Goal: Task Accomplishment & Management: Use online tool/utility

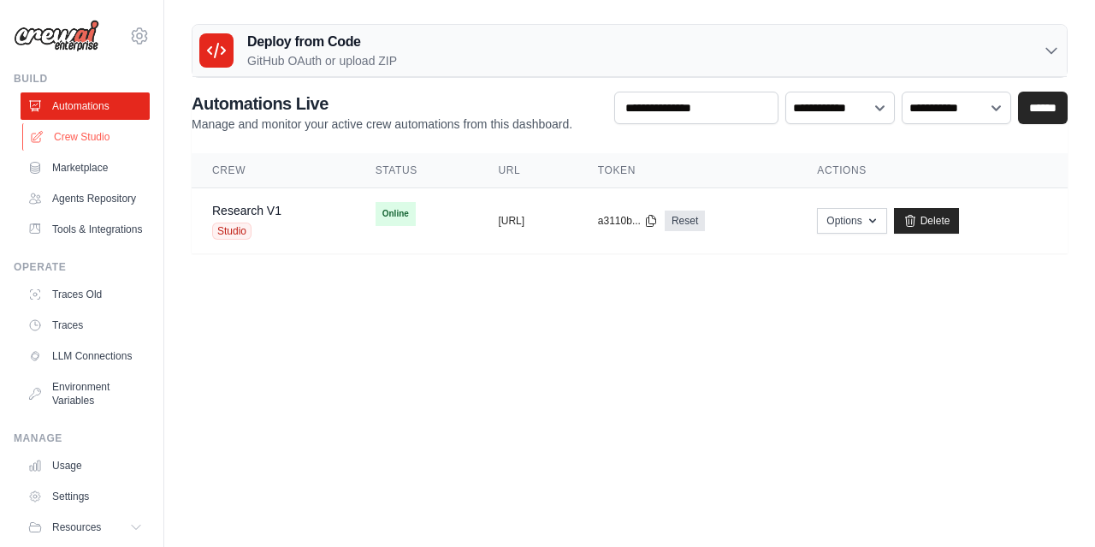
click at [77, 142] on link "Crew Studio" at bounding box center [86, 136] width 129 height 27
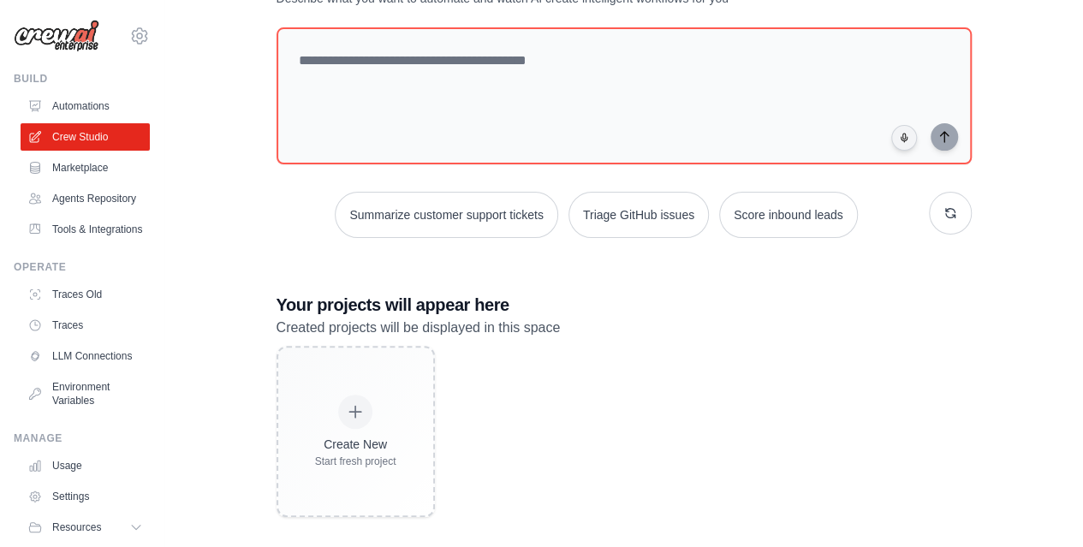
scroll to position [83, 0]
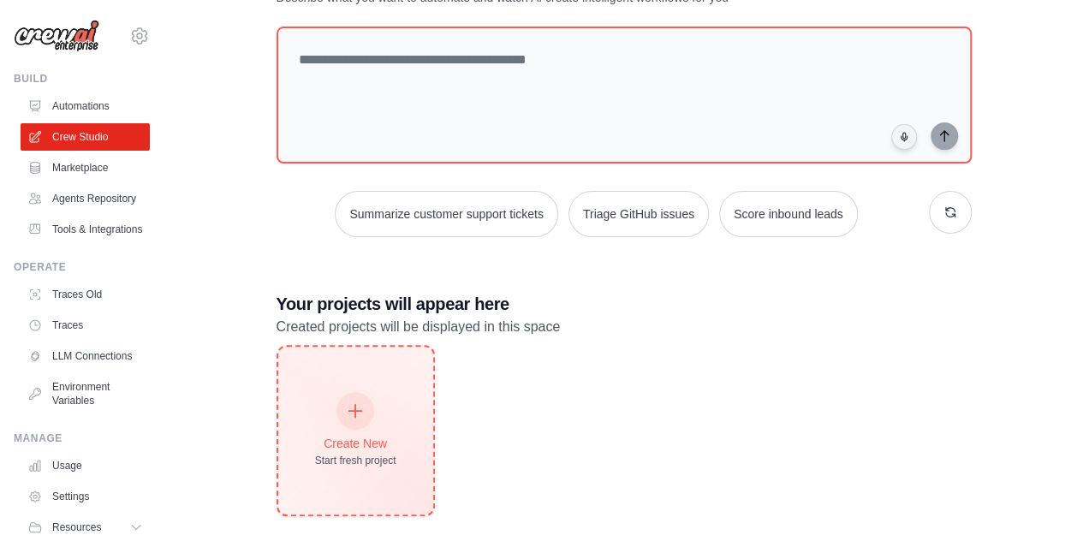
click at [359, 420] on div at bounding box center [355, 411] width 38 height 38
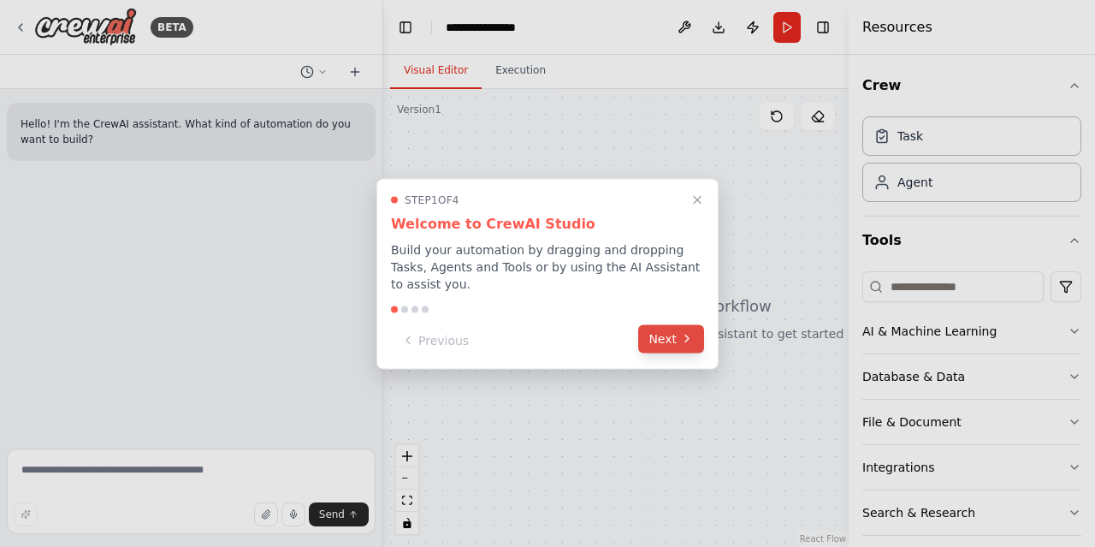
click at [670, 330] on button "Next" at bounding box center [671, 338] width 66 height 28
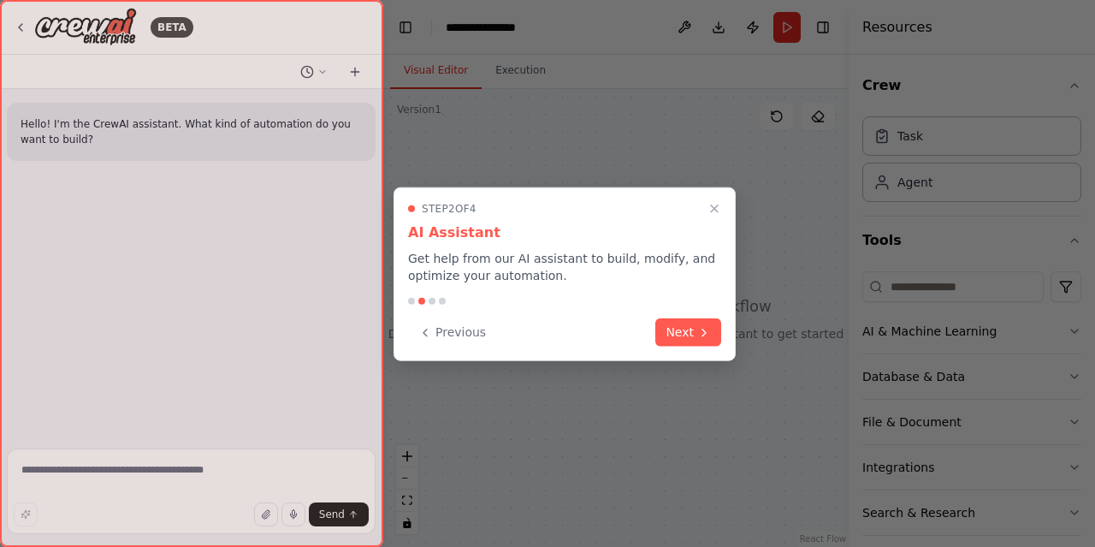
click at [670, 330] on button "Next" at bounding box center [689, 332] width 66 height 28
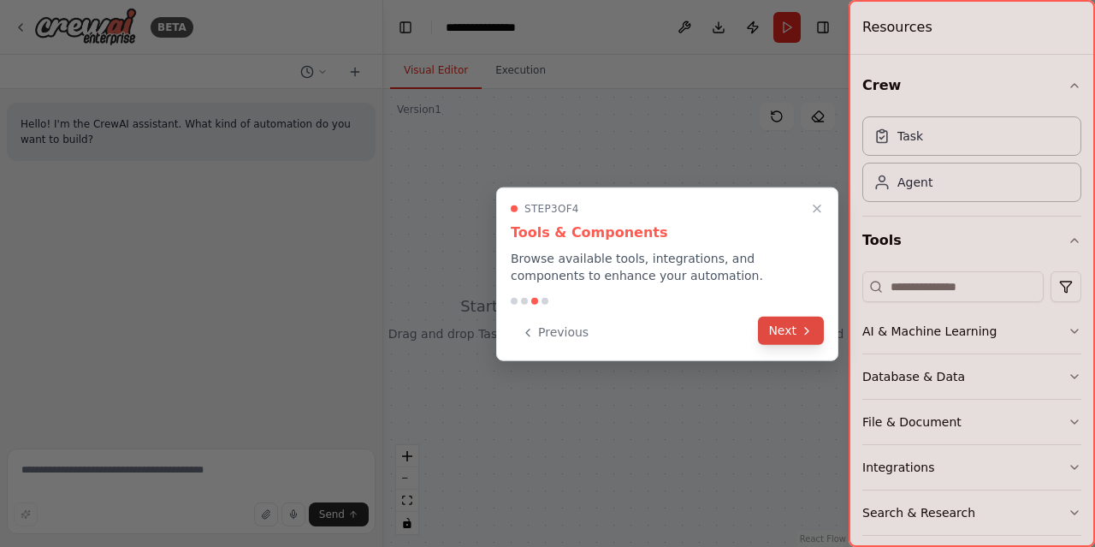
click at [790, 330] on button "Next" at bounding box center [791, 331] width 66 height 28
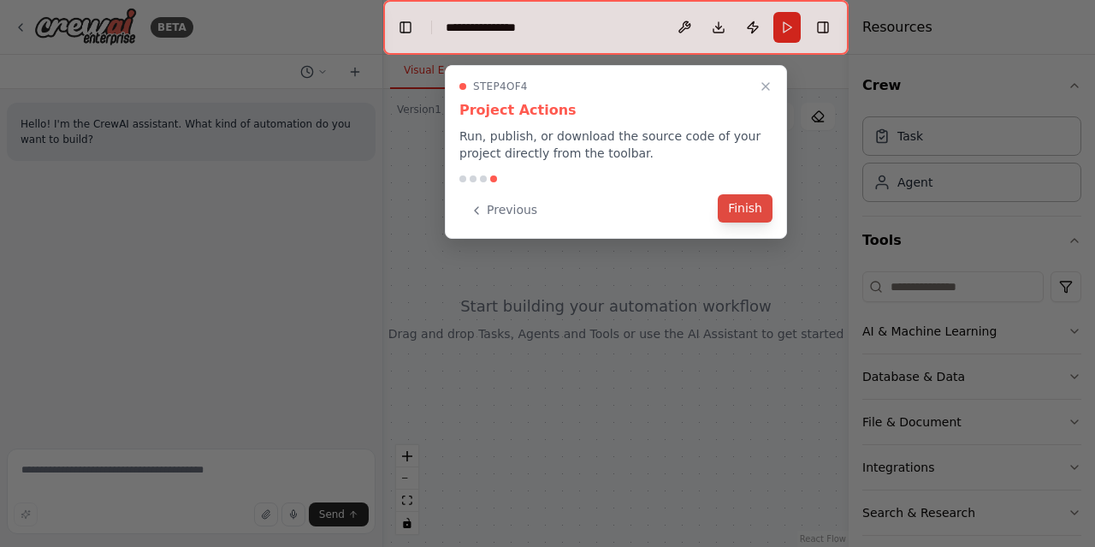
click at [754, 209] on button "Finish" at bounding box center [745, 208] width 55 height 28
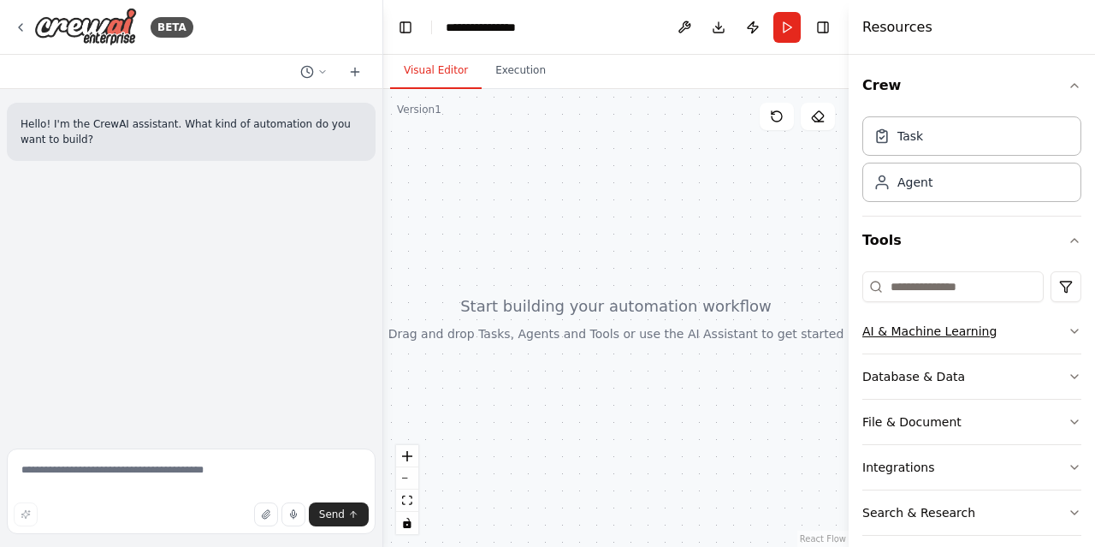
click at [1068, 335] on icon "button" at bounding box center [1075, 331] width 14 height 14
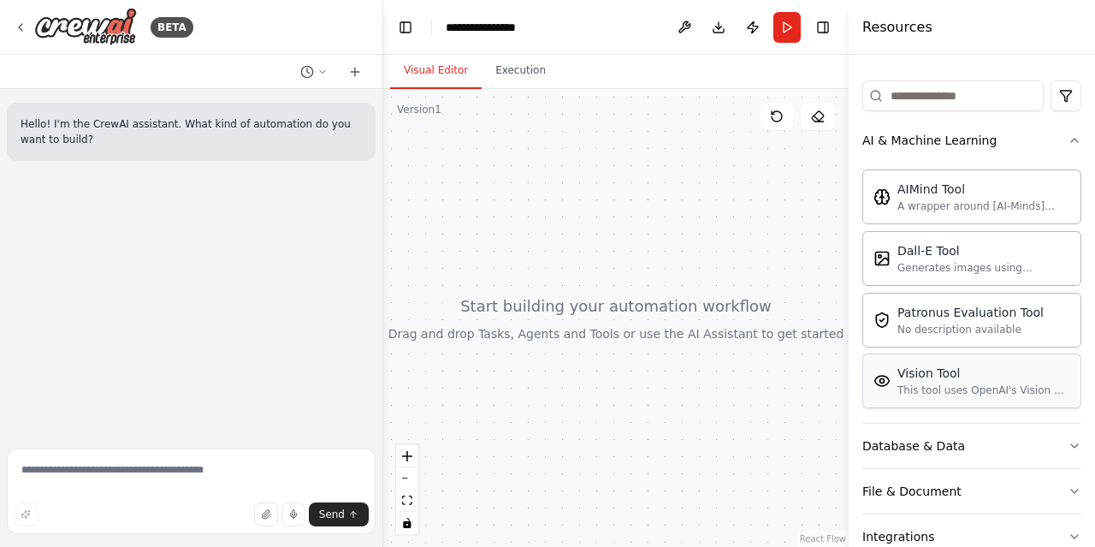
scroll to position [192, 0]
click at [1053, 436] on button "Database & Data" at bounding box center [972, 445] width 219 height 45
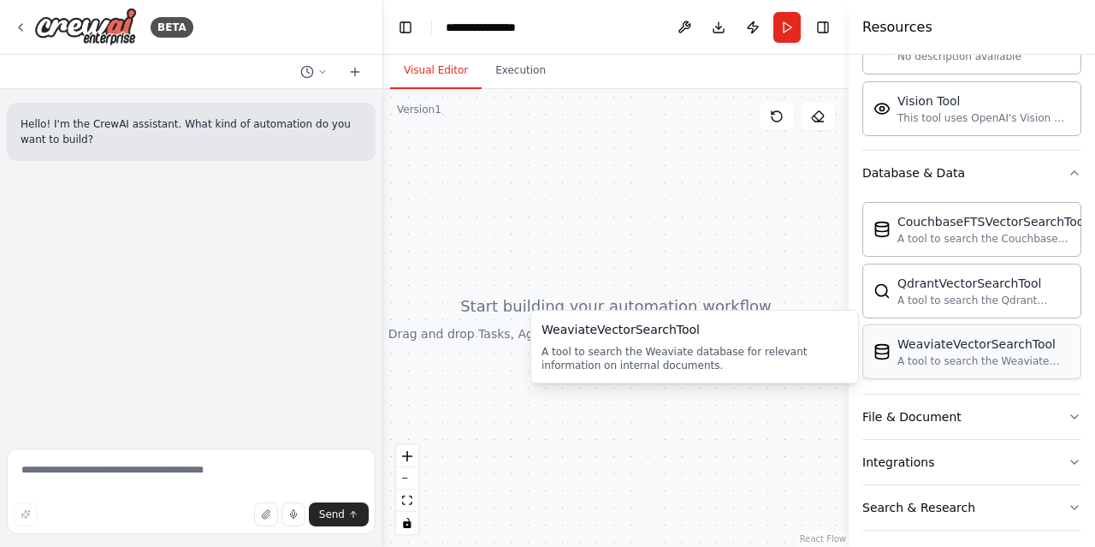
scroll to position [513, 0]
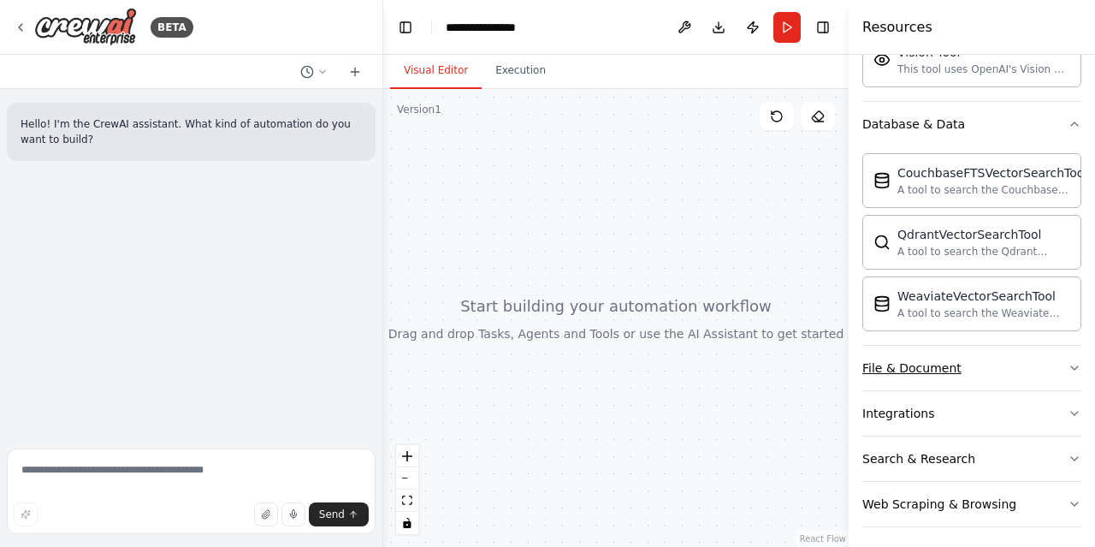
click at [1034, 364] on button "File & Document" at bounding box center [972, 368] width 219 height 45
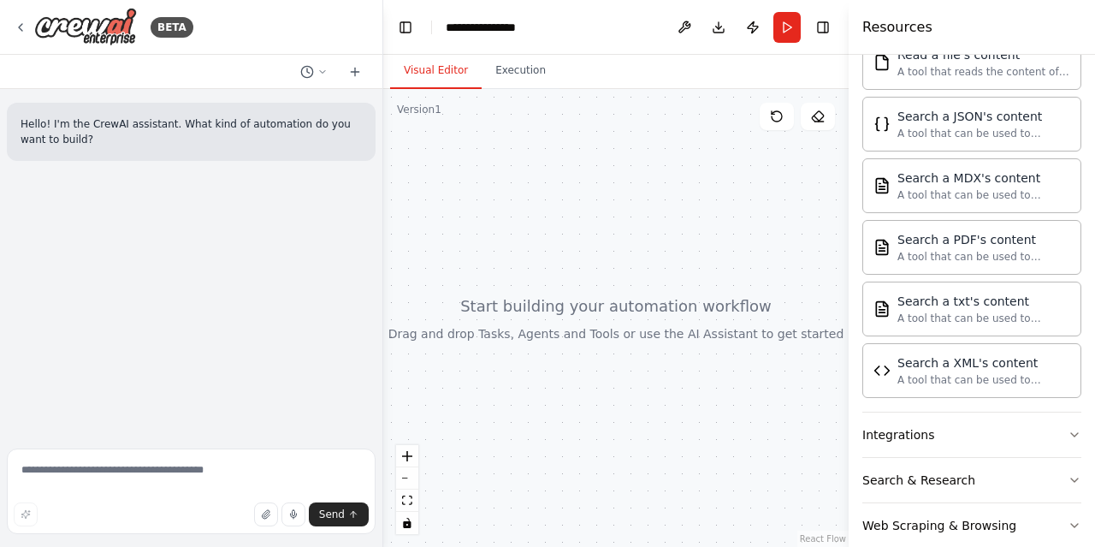
scroll to position [1015, 0]
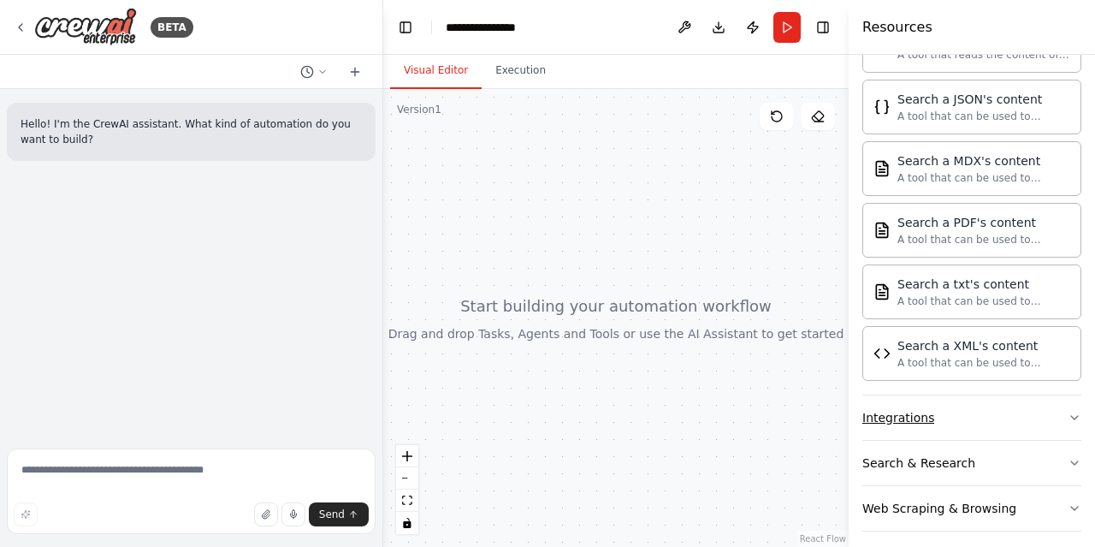
click at [1018, 407] on button "Integrations" at bounding box center [972, 417] width 219 height 45
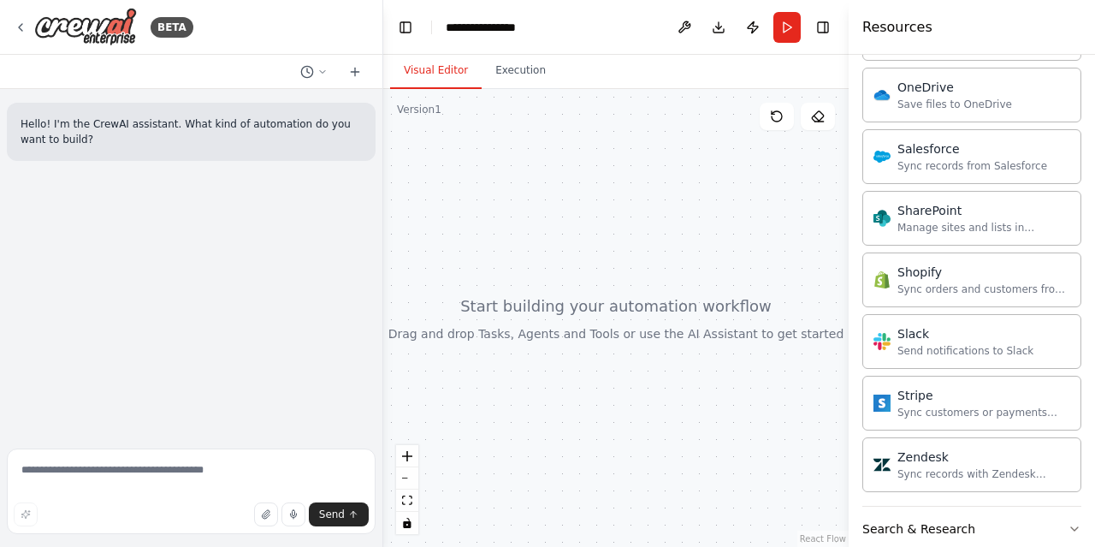
scroll to position [2369, 0]
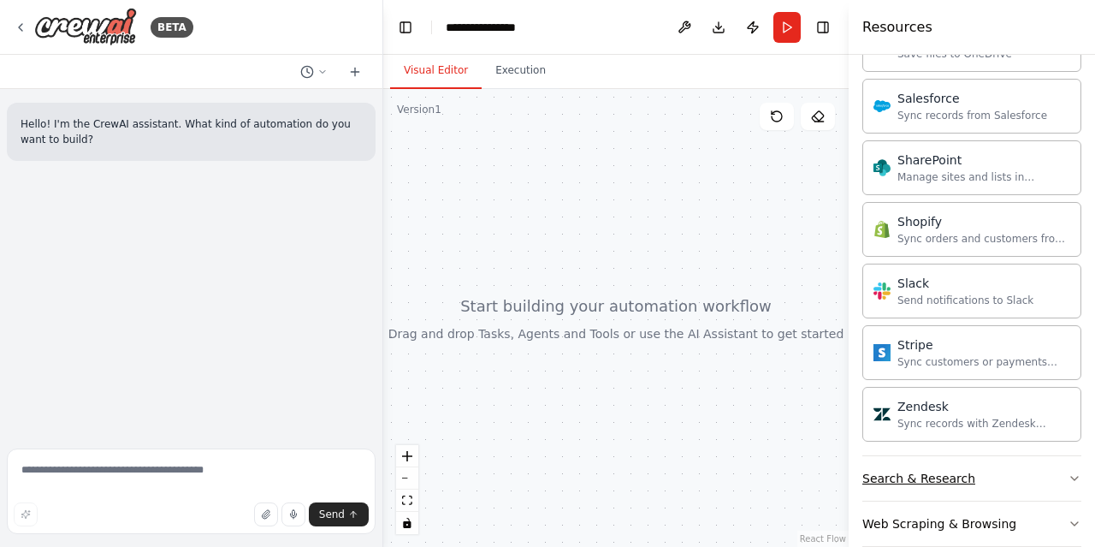
click at [1013, 456] on button "Search & Research" at bounding box center [972, 478] width 219 height 45
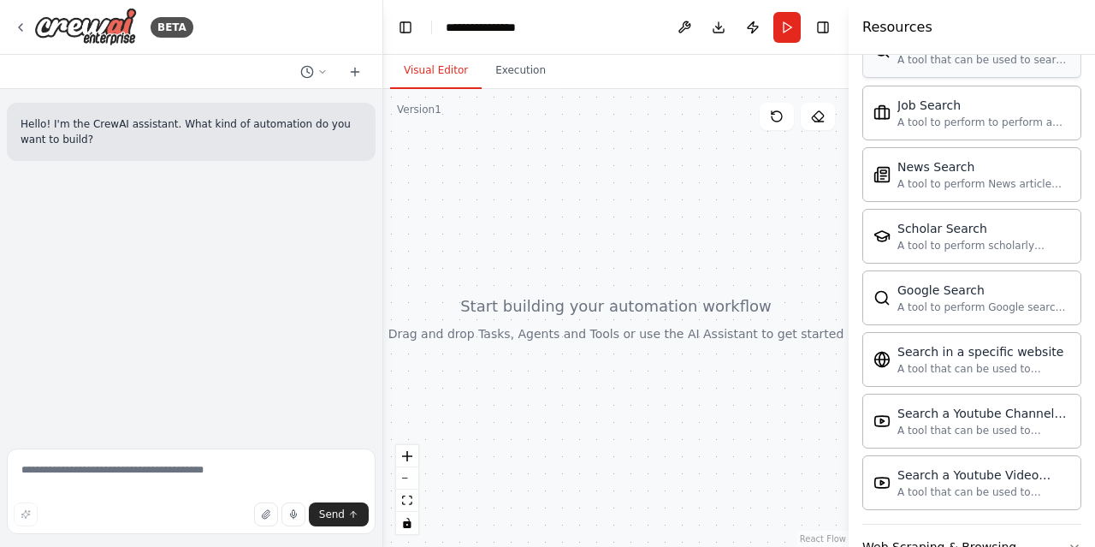
scroll to position [3240, 0]
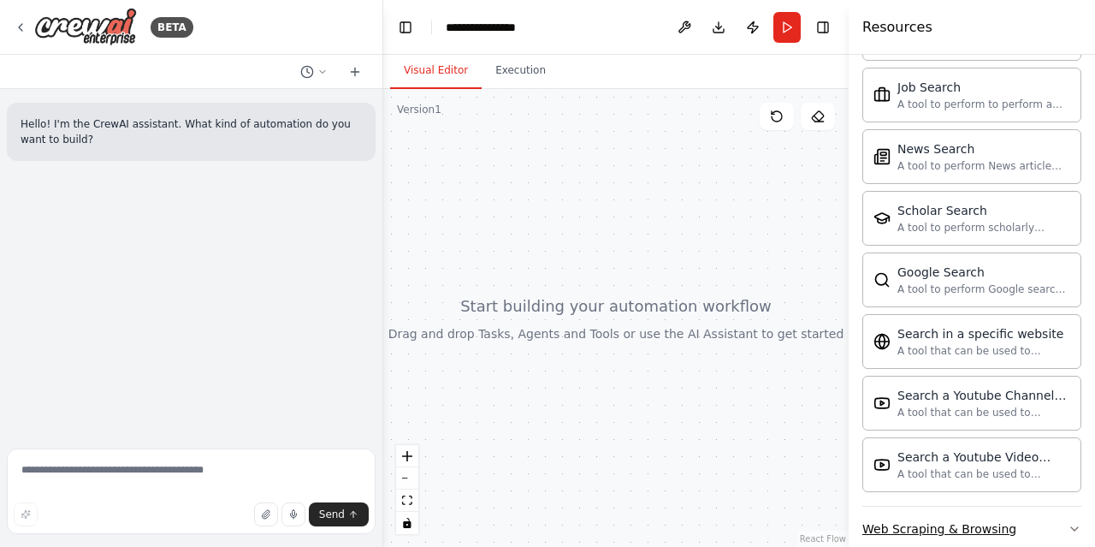
click at [1054, 507] on button "Web Scraping & Browsing" at bounding box center [972, 529] width 219 height 45
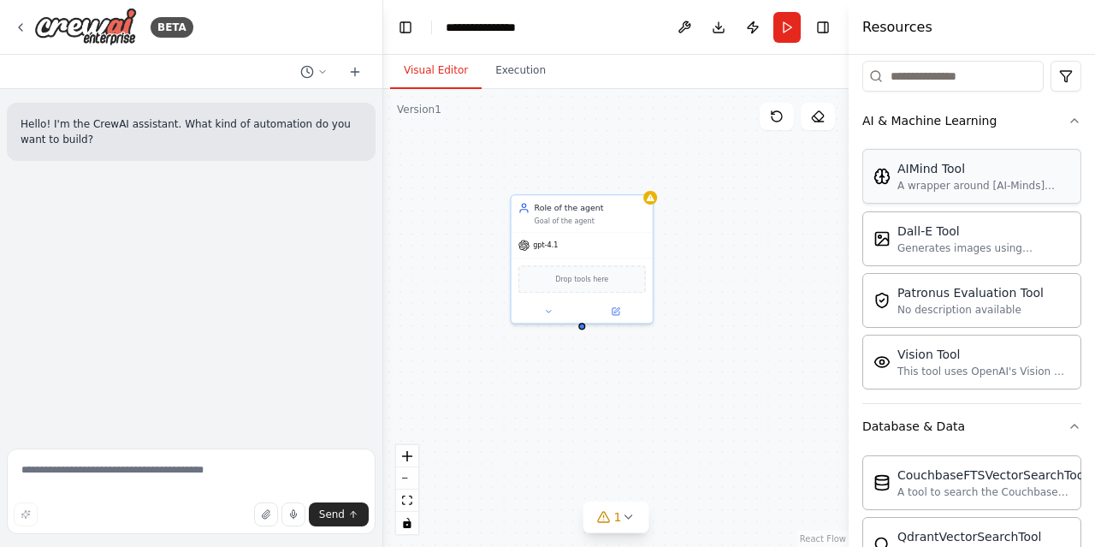
scroll to position [206, 0]
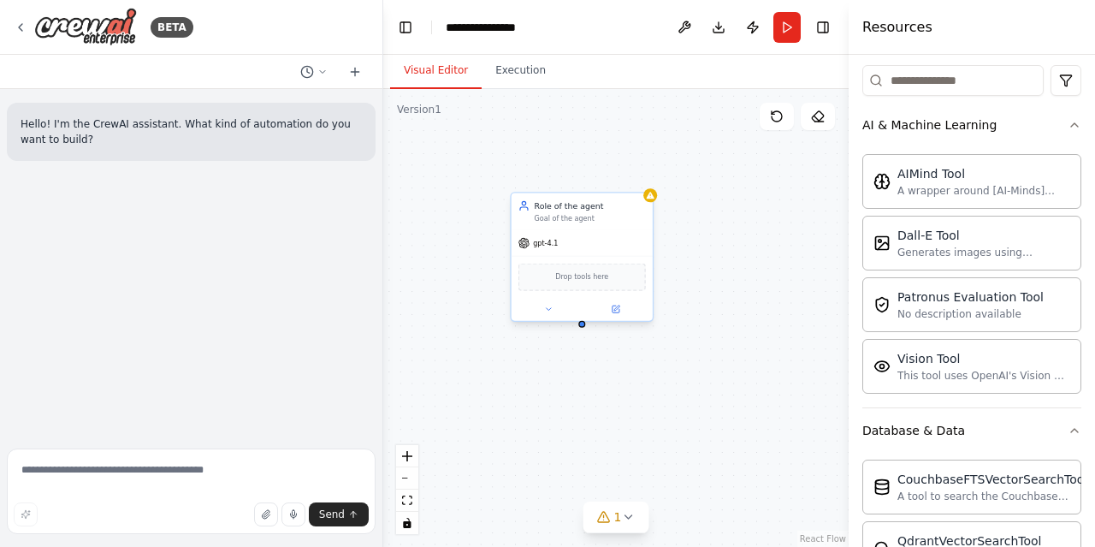
click at [558, 221] on div "Goal of the agent" at bounding box center [590, 218] width 111 height 9
click at [563, 211] on div "Role of the agent" at bounding box center [590, 205] width 111 height 11
click at [548, 312] on icon at bounding box center [548, 309] width 9 height 9
click at [715, 435] on button "OpenAI - gpt-4.1" at bounding box center [625, 443] width 205 height 17
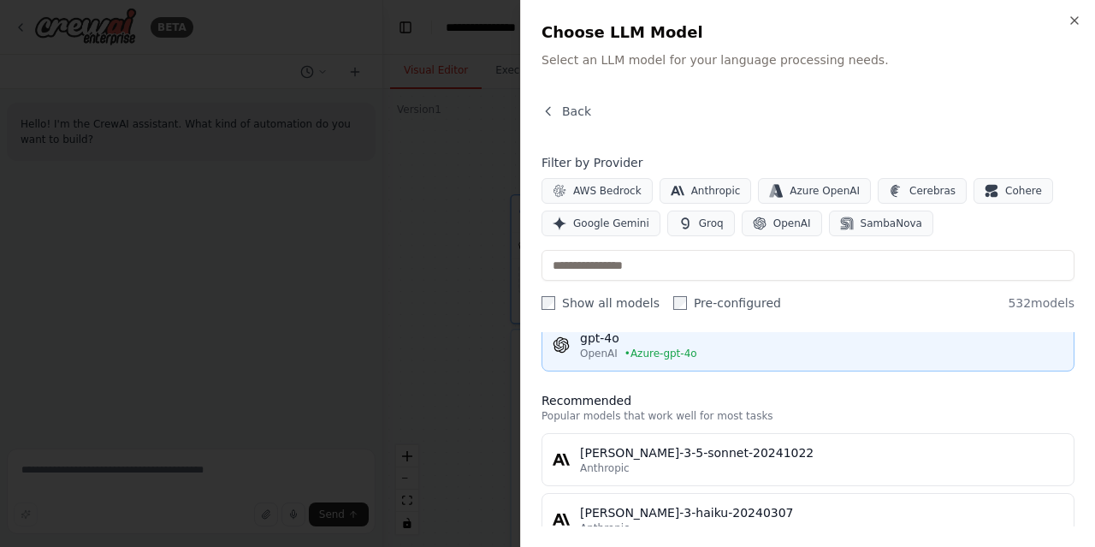
scroll to position [0, 0]
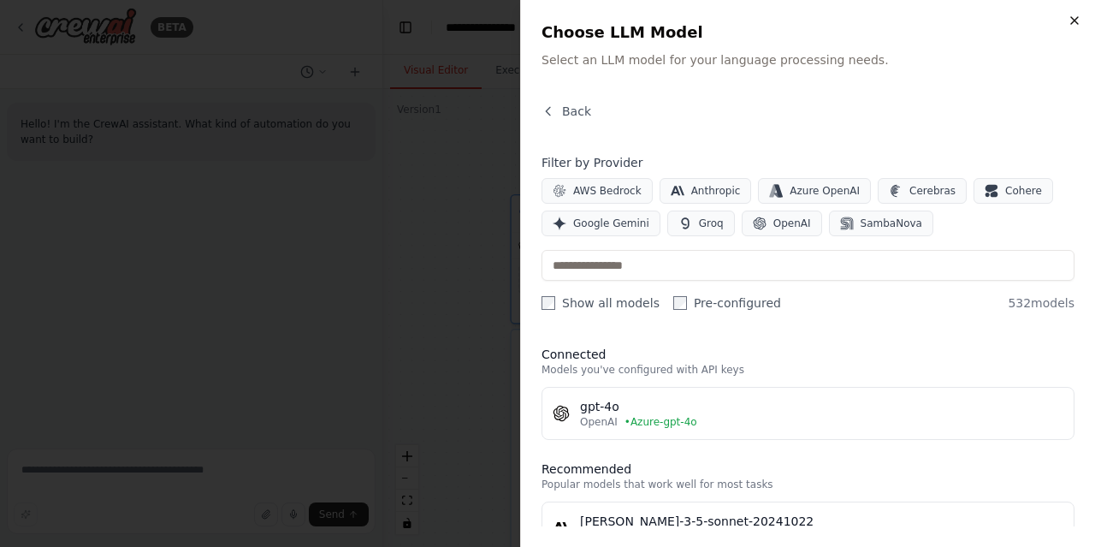
click at [1073, 24] on icon "button" at bounding box center [1075, 21] width 14 height 14
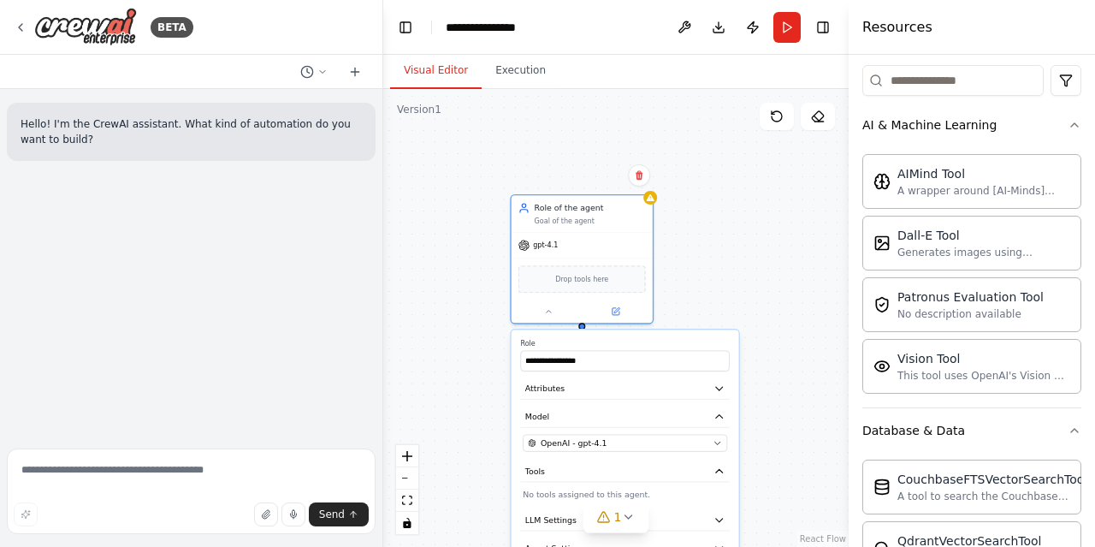
click at [472, 498] on div "**********" at bounding box center [616, 318] width 466 height 458
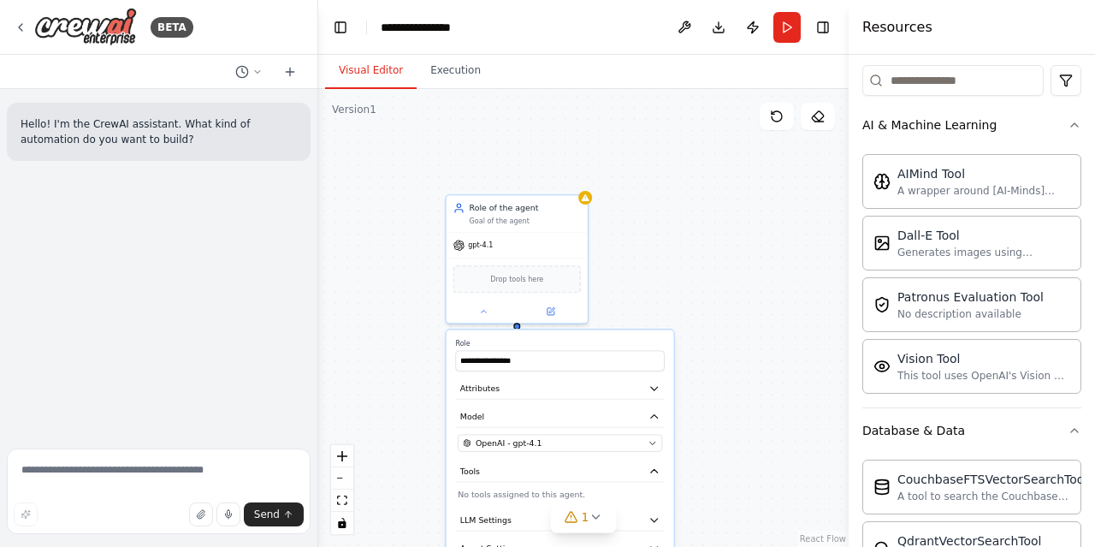
drag, startPoint x: 382, startPoint y: 334, endPoint x: 318, endPoint y: 347, distance: 64.6
click at [318, 347] on div "**********" at bounding box center [547, 273] width 1095 height 547
